Goal: Task Accomplishment & Management: Use online tool/utility

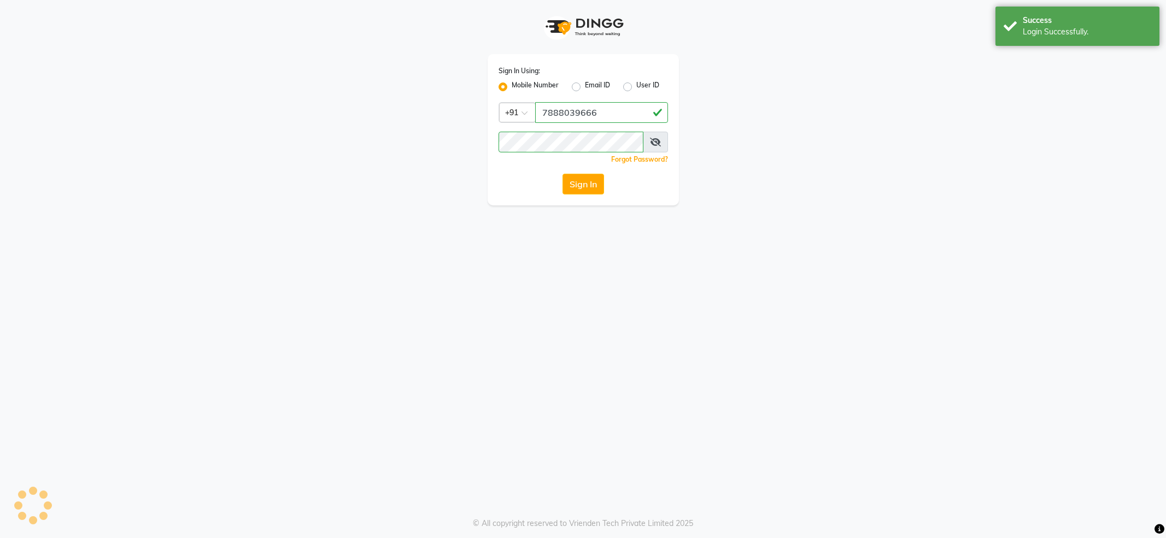
click at [1022, 38] on div "Success Login Successfully." at bounding box center [1077, 26] width 164 height 39
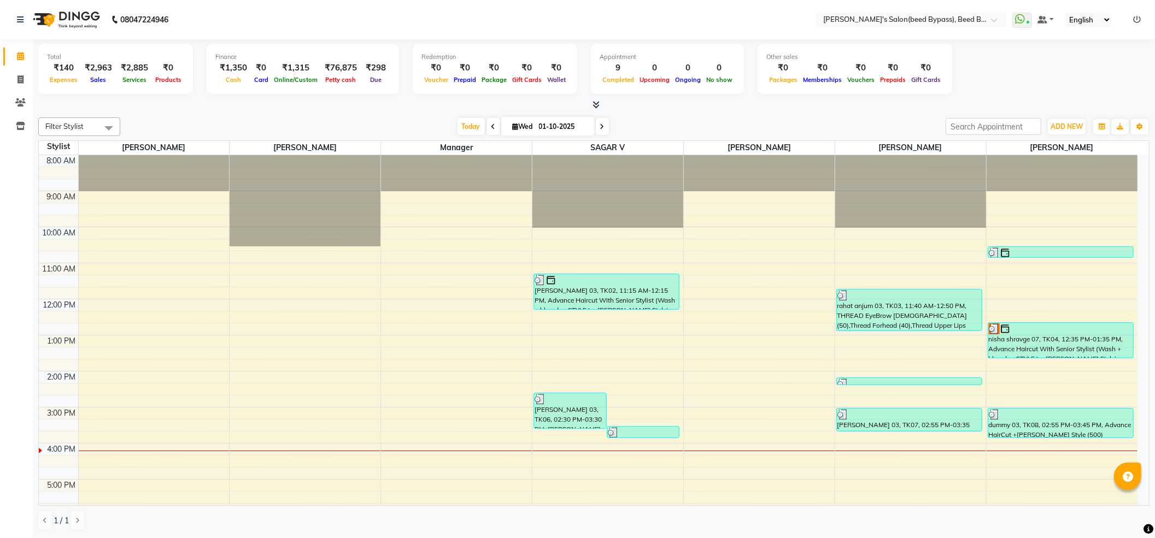
click at [727, 129] on div "Today Wed 01-10-2025" at bounding box center [533, 127] width 815 height 16
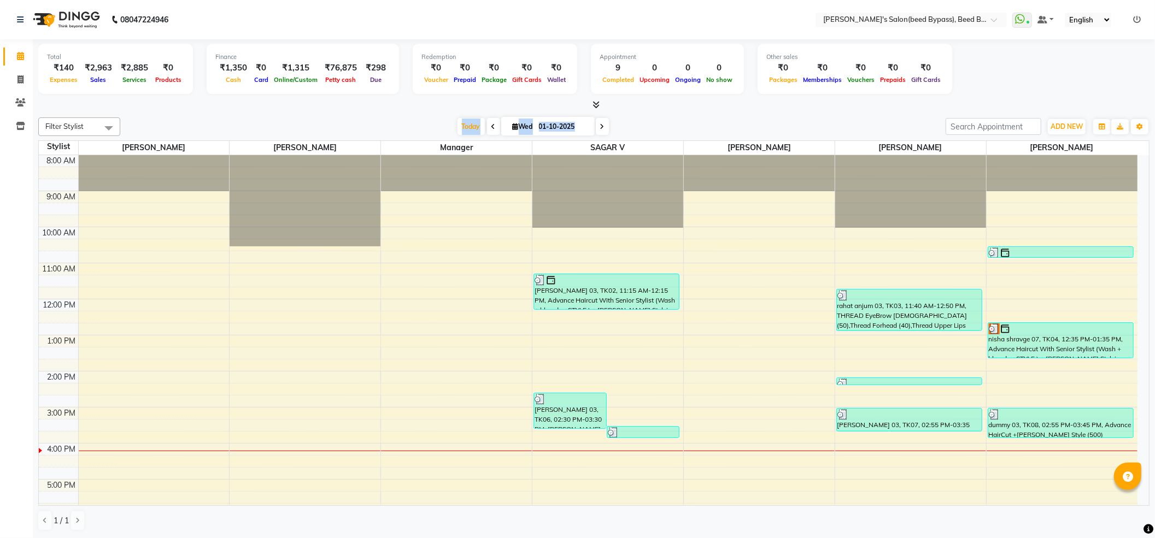
click at [727, 129] on div "Today Wed 01-10-2025" at bounding box center [533, 127] width 815 height 16
click at [719, 127] on div "Today Wed 01-10-2025" at bounding box center [533, 127] width 815 height 16
click at [169, 115] on div "Filter Stylist Select All SAPNA AYESHA SHAIKH manager PAVAN SAGAR V sagar varpe…" at bounding box center [593, 324] width 1111 height 423
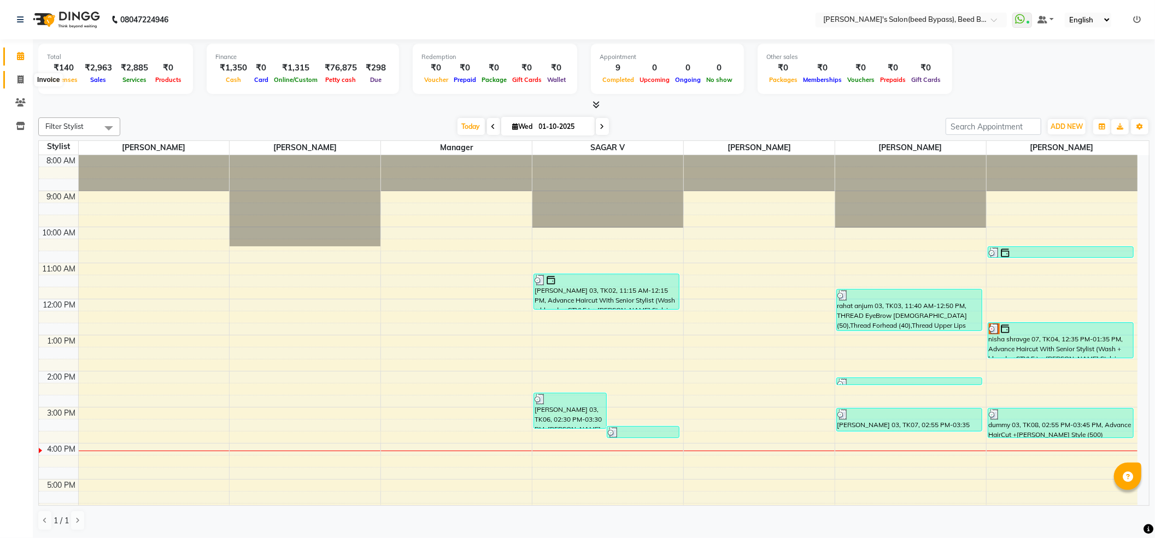
click at [16, 81] on span at bounding box center [20, 80] width 19 height 13
select select "service"
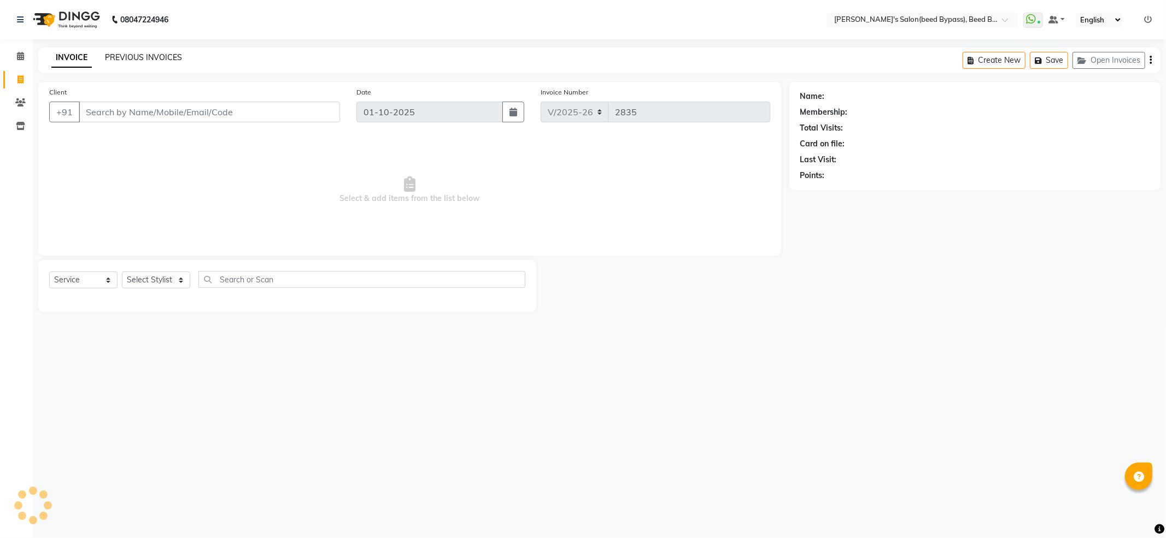
click at [136, 58] on link "PREVIOUS INVOICES" at bounding box center [143, 57] width 77 height 10
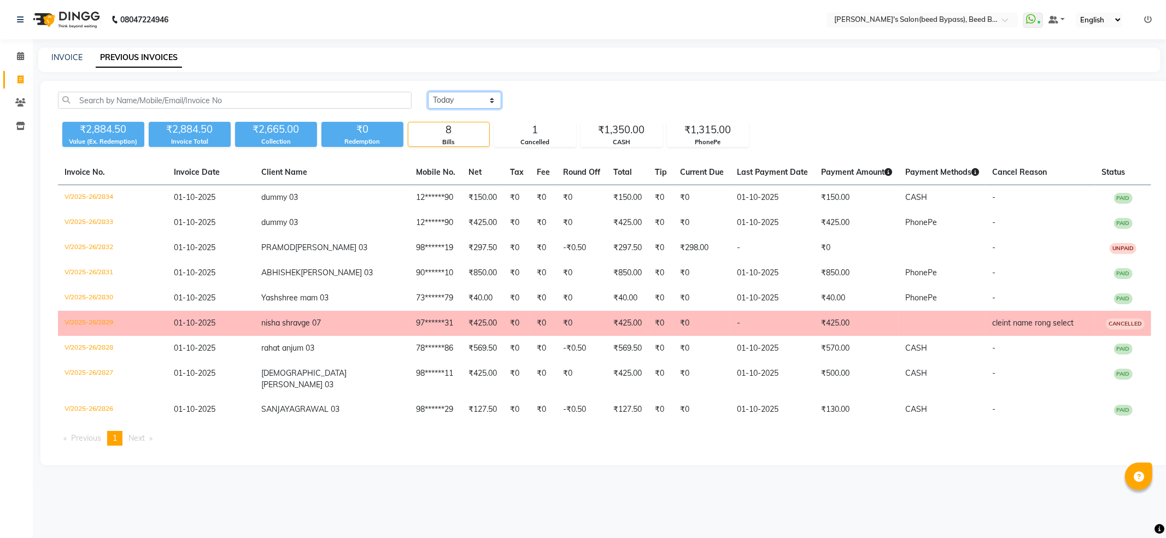
click at [477, 102] on select "Today Yesterday Custom Range" at bounding box center [464, 100] width 73 height 17
select select "range"
click at [428, 92] on select "Today Yesterday Custom Range" at bounding box center [464, 100] width 73 height 17
click at [538, 98] on input "01-10-2025" at bounding box center [553, 100] width 77 height 15
select select "10"
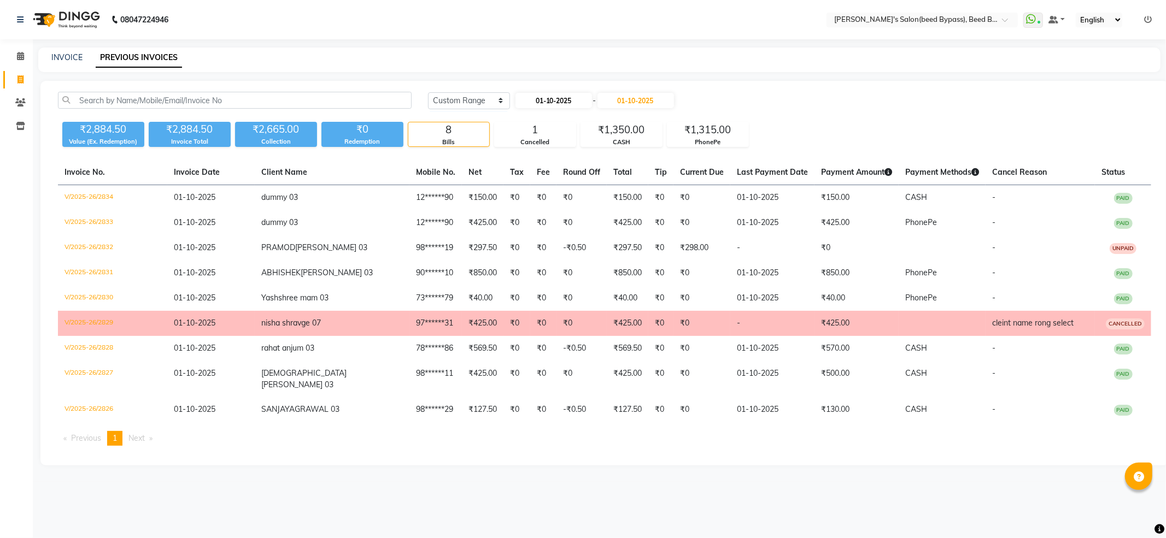
select select "2025"
click at [528, 122] on button "Previous month" at bounding box center [524, 120] width 9 height 17
select select "9"
click at [548, 226] on div "30" at bounding box center [543, 226] width 17 height 17
type input "30-09-2025"
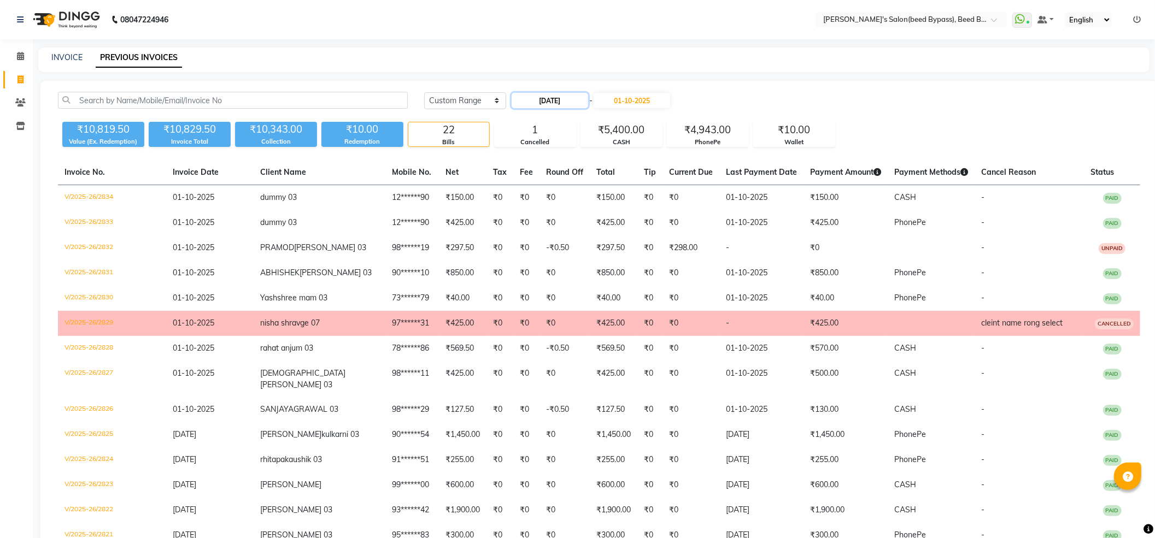
click at [556, 98] on input "30-09-2025" at bounding box center [550, 100] width 77 height 15
select select "9"
select select "2025"
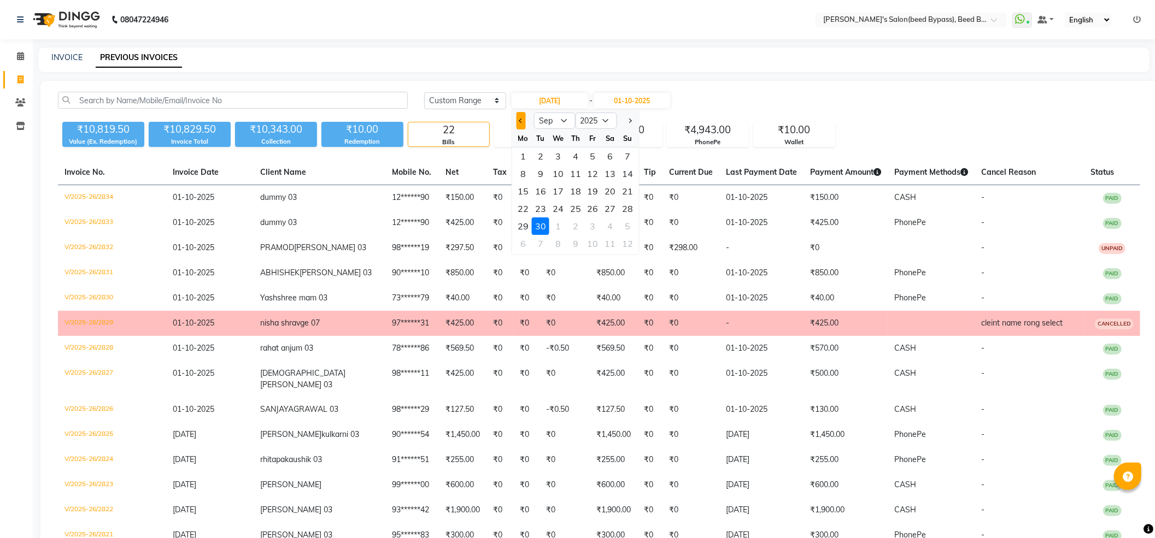
click at [520, 121] on span "Previous month" at bounding box center [521, 121] width 4 height 4
click at [629, 124] on button "Next month" at bounding box center [629, 120] width 9 height 17
select select "9"
click at [526, 156] on div "1" at bounding box center [522, 156] width 17 height 17
type input "01-09-2025"
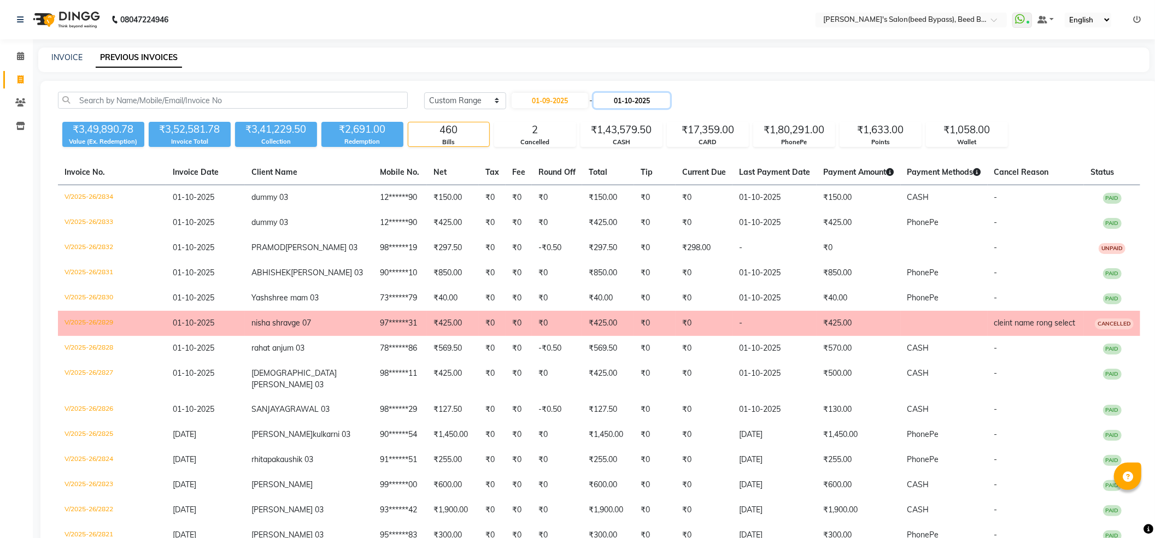
click at [626, 103] on input "01-10-2025" at bounding box center [632, 100] width 77 height 15
select select "10"
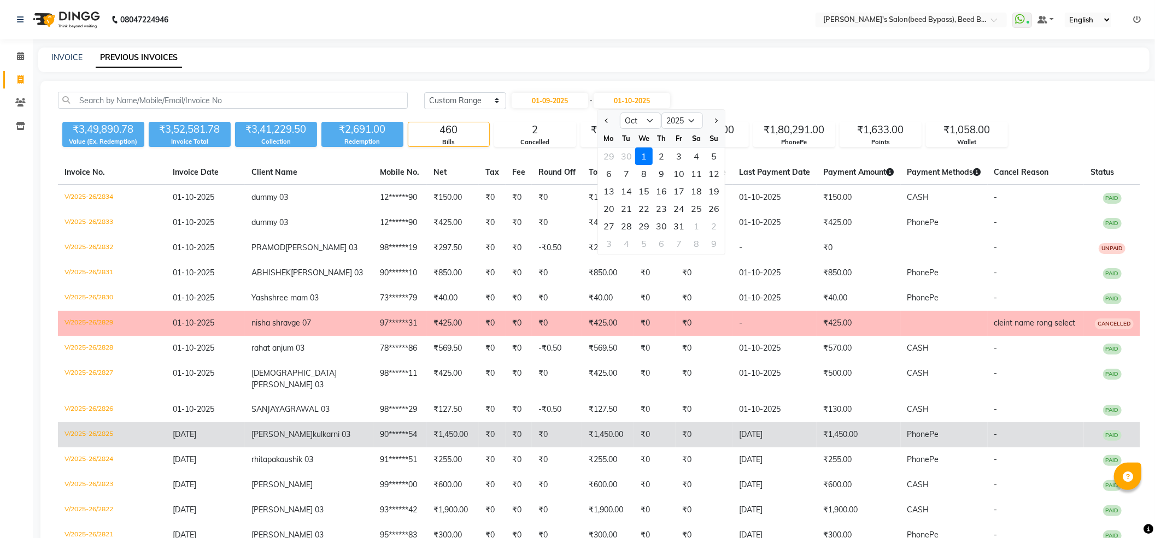
scroll to position [73, 0]
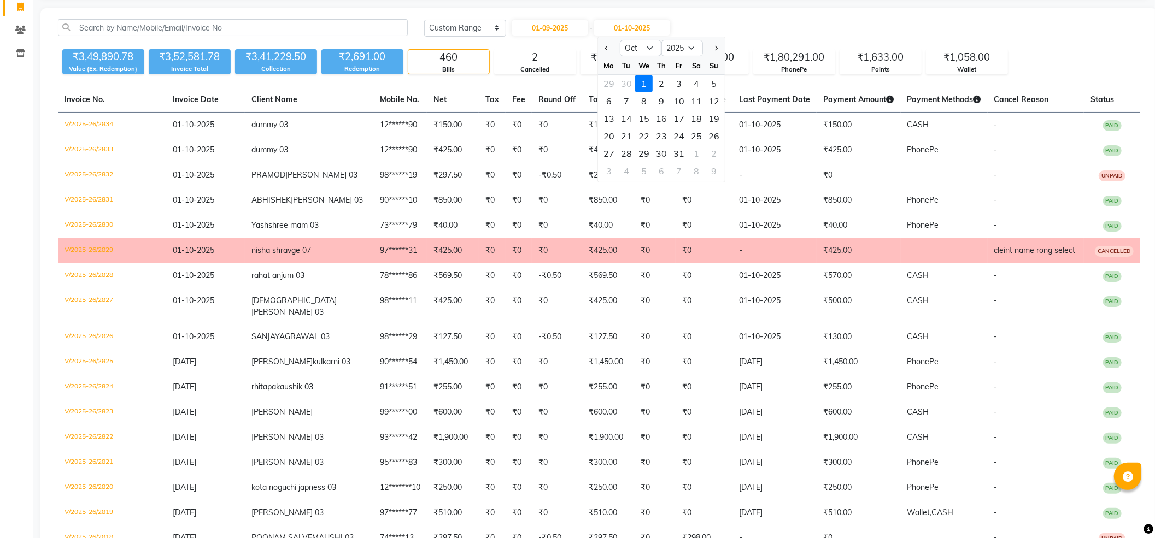
click at [772, 21] on div "Today Yesterday Custom Range 01-09-2025 - 01-10-2025 Sep Oct Nov Dec 2025 2026 …" at bounding box center [782, 27] width 716 height 17
click at [772, 21] on div "Today Yesterday Custom Range 01-09-2025 - 01-10-2025" at bounding box center [782, 27] width 716 height 17
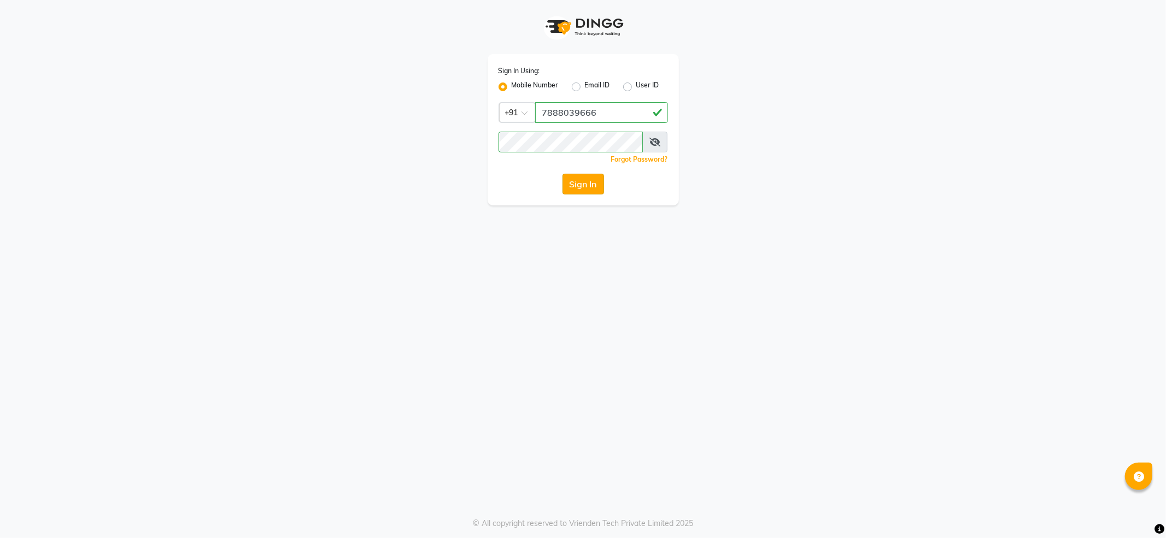
click at [576, 189] on button "Sign In" at bounding box center [583, 184] width 42 height 21
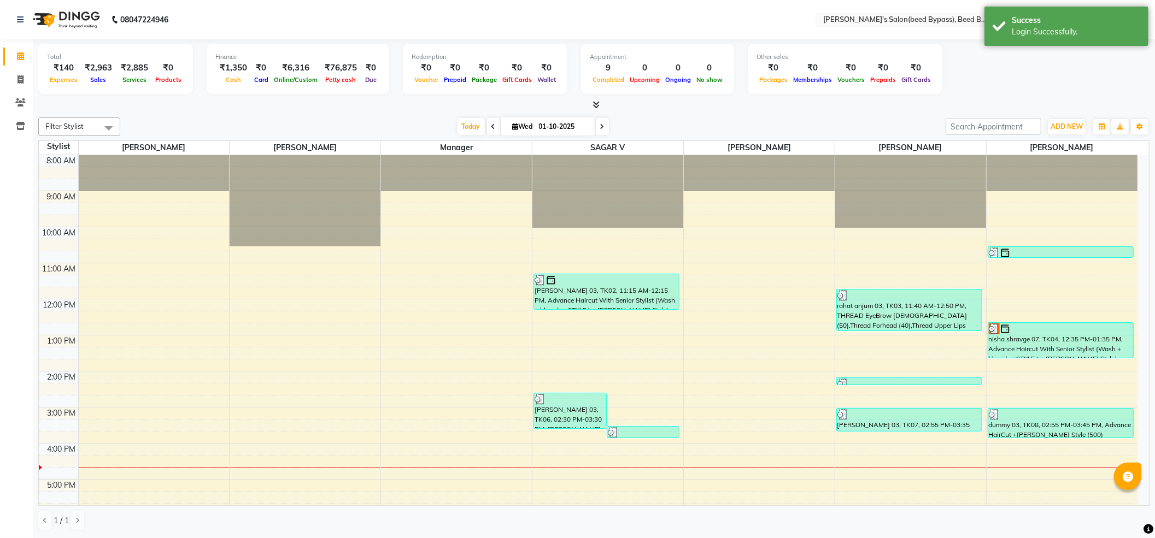
click at [1141, 71] on div "Total ₹140 Expenses ₹2,963 Sales ₹2,885 Services ₹0 Products Finance ₹1,350 Cas…" at bounding box center [593, 71] width 1111 height 54
click at [1120, 92] on div "Total ₹140 Expenses ₹2,963 Sales ₹2,885 Services ₹0 Products Finance ₹1,350 Cas…" at bounding box center [593, 71] width 1111 height 54
click at [1138, 22] on div "Success" at bounding box center [1076, 20] width 128 height 11
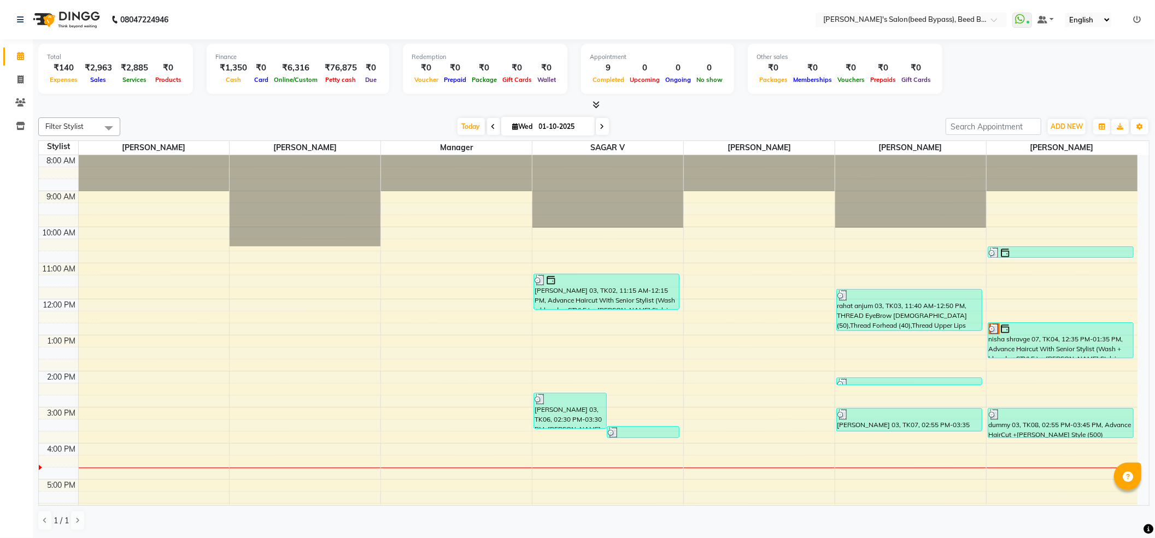
click at [1134, 21] on icon at bounding box center [1137, 20] width 8 height 8
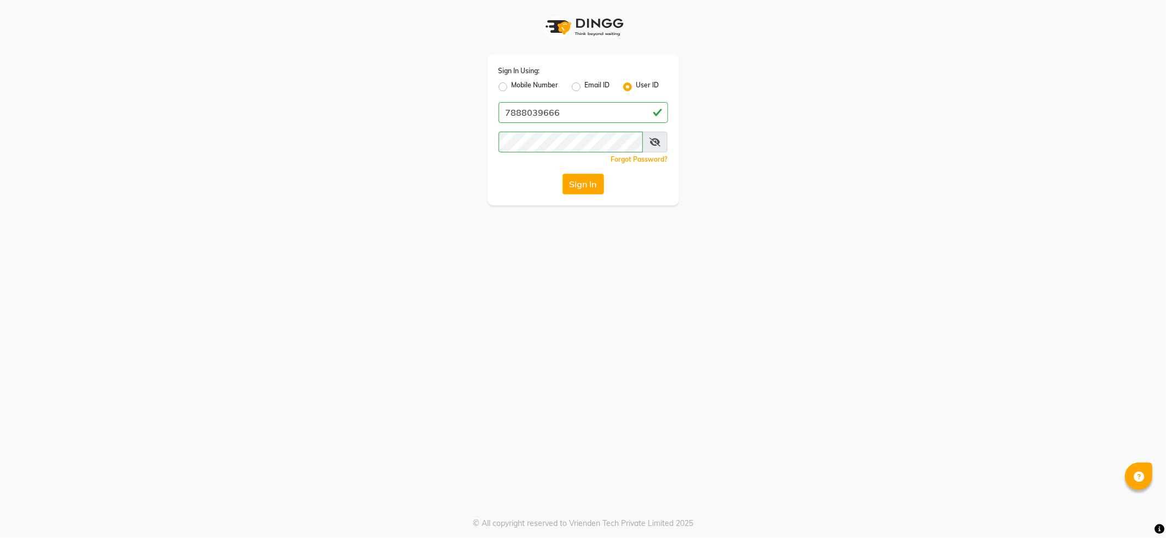
click at [519, 84] on label "Mobile Number" at bounding box center [535, 86] width 47 height 13
click at [519, 84] on input "Mobile Number" at bounding box center [515, 83] width 7 height 7
radio input "true"
radio input "false"
click at [559, 104] on input "Username" at bounding box center [601, 112] width 133 height 21
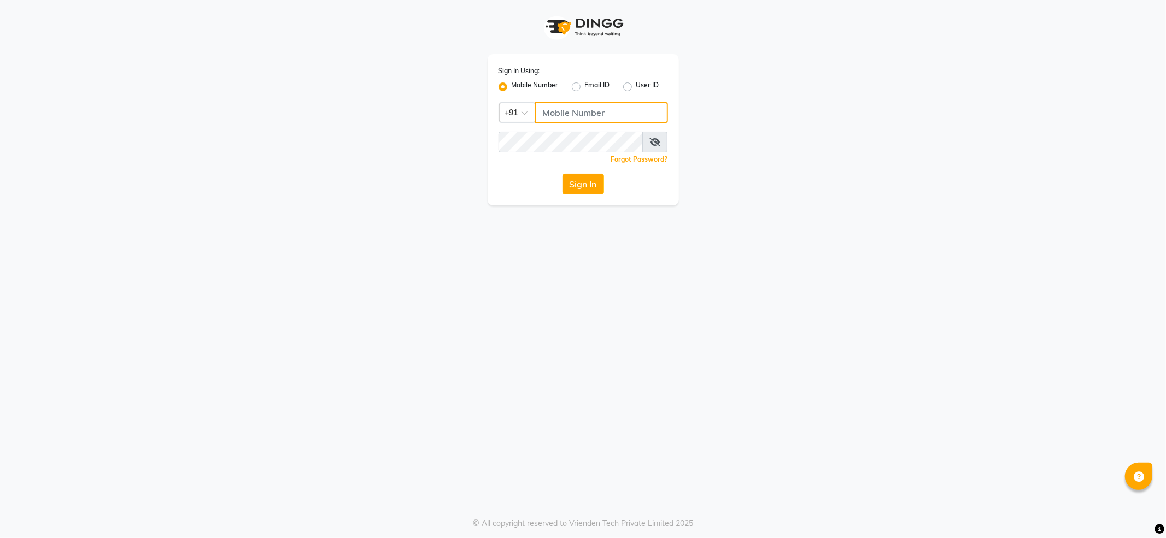
type input "7888029666"
click at [582, 188] on button "Sign In" at bounding box center [583, 184] width 42 height 21
click at [576, 186] on button "Sign In" at bounding box center [583, 184] width 42 height 21
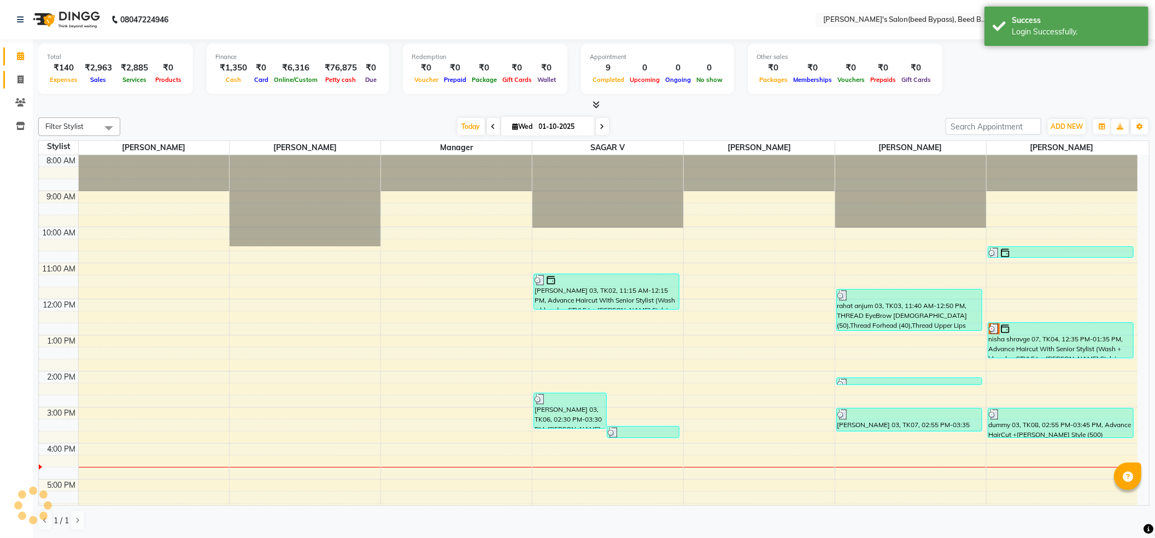
click at [19, 79] on icon at bounding box center [20, 79] width 6 height 8
select select "service"
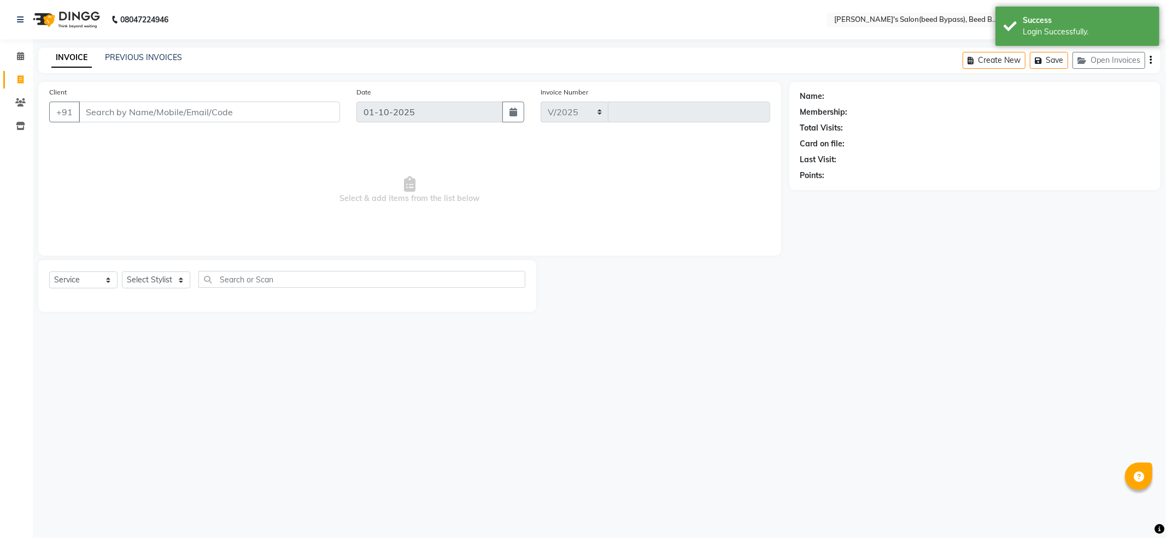
select select "4176"
type input "2835"
click at [132, 277] on select "Select Stylist [PERSON_NAME] manager [PERSON_NAME] V sagar [PERSON_NAME] [PERSO…" at bounding box center [156, 280] width 68 height 17
